Goal: Check status: Check status

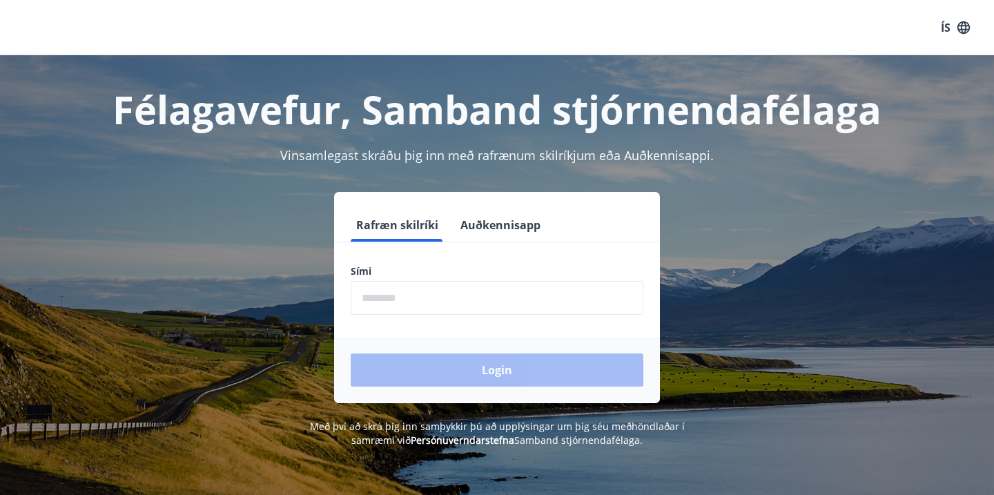
click at [398, 310] on input "phone" at bounding box center [497, 298] width 293 height 34
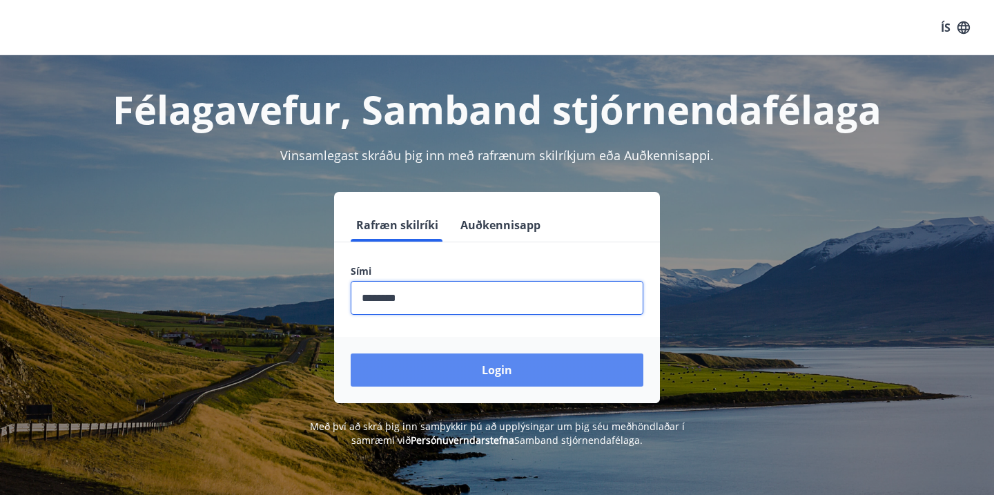
type input "********"
click at [490, 369] on button "Login" at bounding box center [497, 369] width 293 height 33
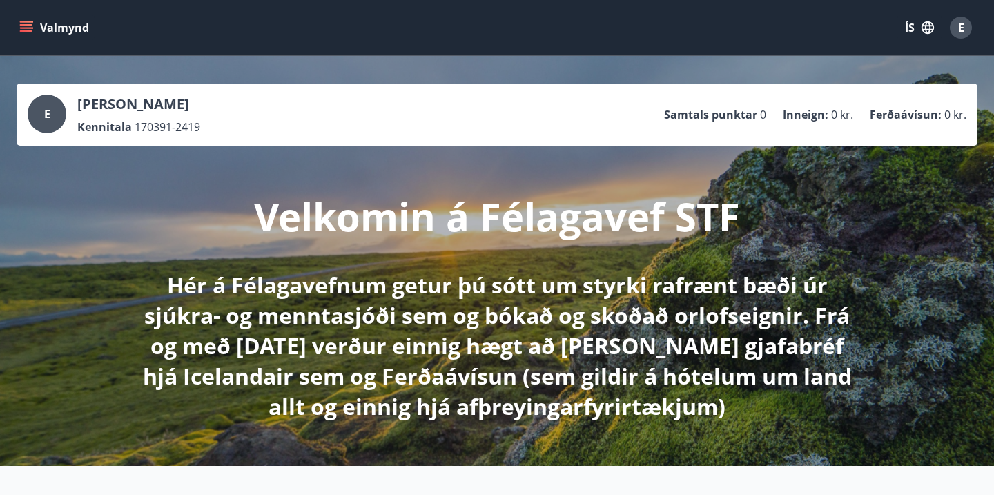
click at [23, 28] on icon "menu" at bounding box center [27, 27] width 15 height 1
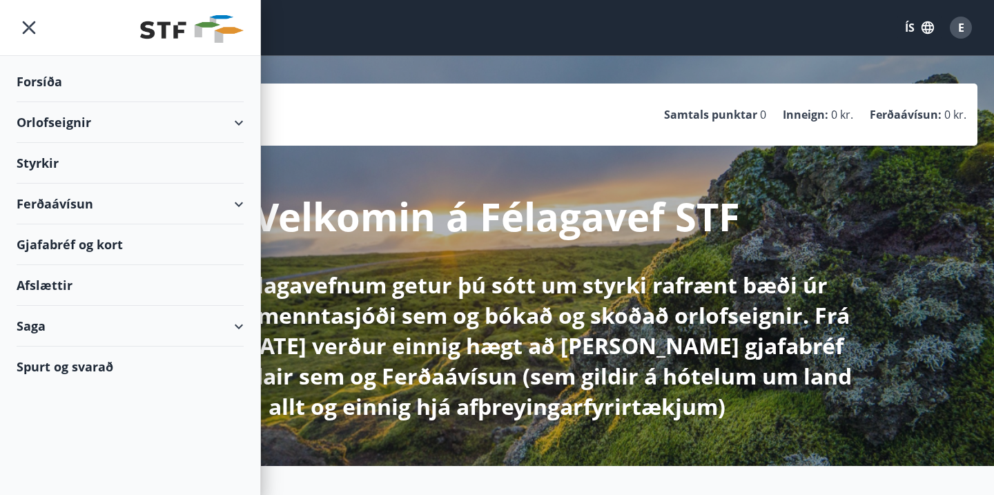
click at [50, 329] on div "Saga" at bounding box center [130, 326] width 227 height 41
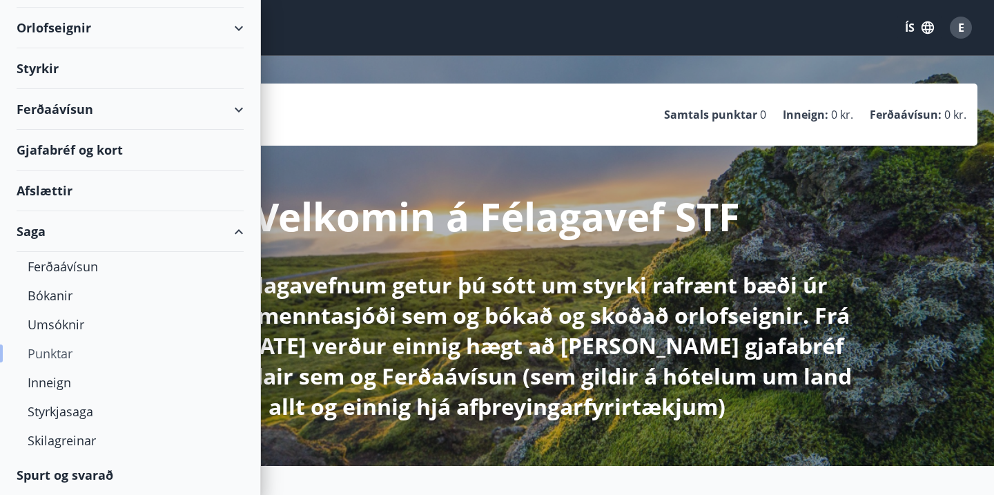
scroll to position [95, 0]
click at [65, 440] on div "Skilagreinar" at bounding box center [130, 440] width 205 height 29
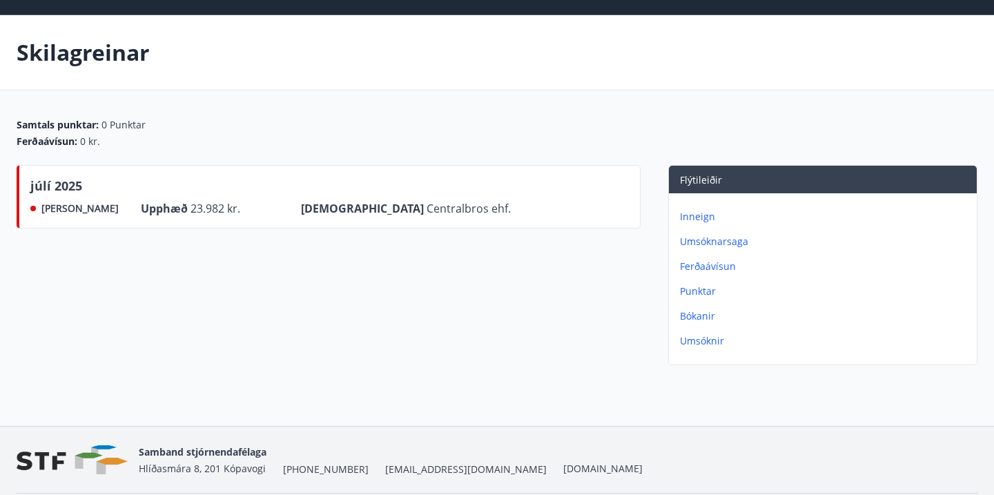
scroll to position [48, 0]
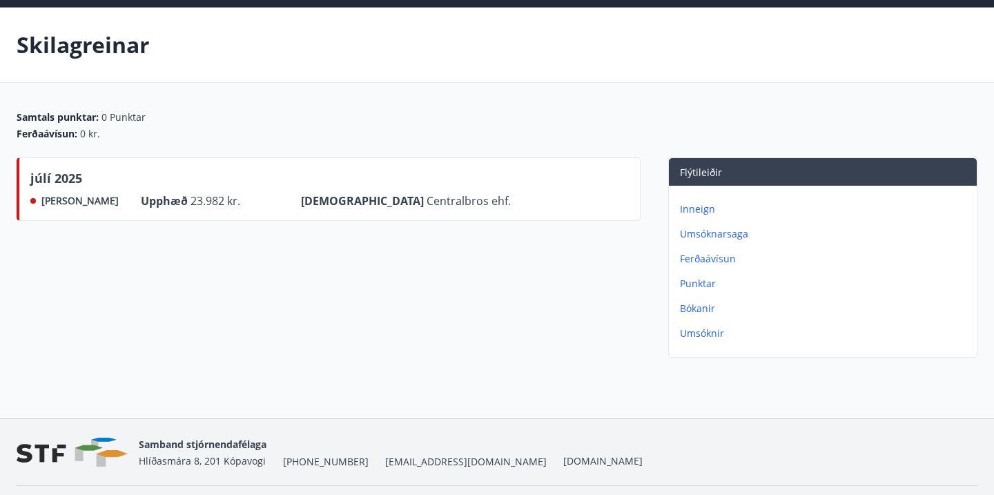
click at [696, 206] on p "Inneign" at bounding box center [825, 209] width 291 height 14
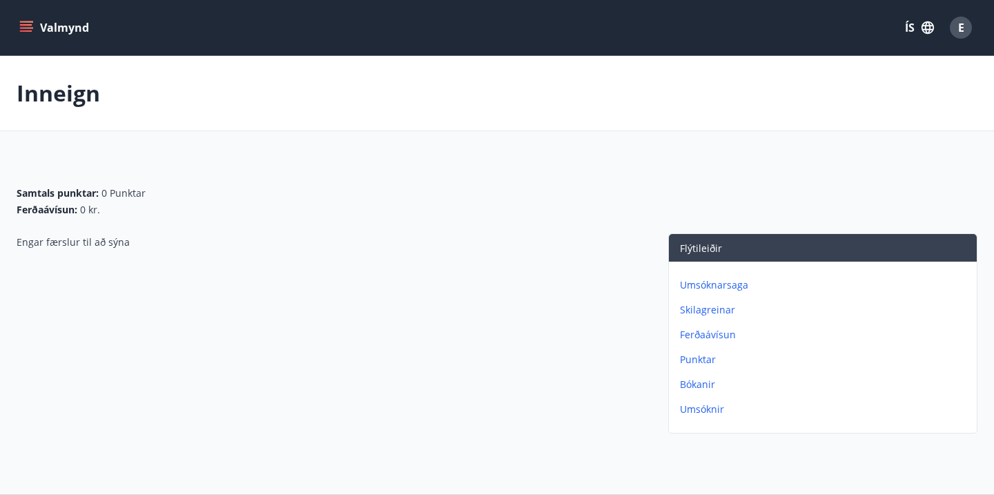
click at [714, 282] on p "Umsóknarsaga" at bounding box center [825, 285] width 291 height 14
